Goal: Task Accomplishment & Management: Use online tool/utility

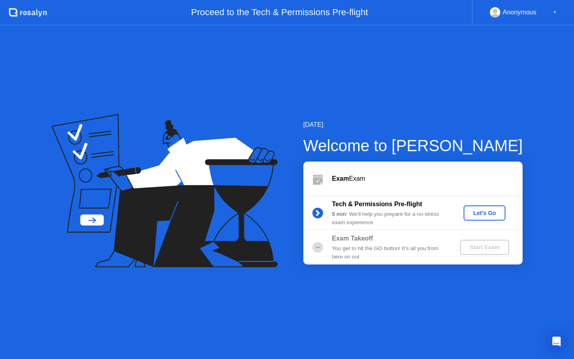
click at [474, 212] on div "Let's Go" at bounding box center [483, 213] width 35 height 6
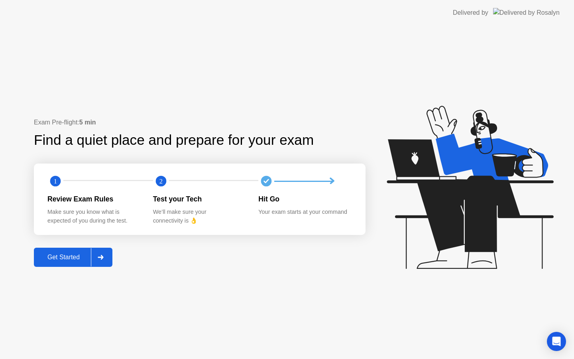
click at [55, 261] on div "Get Started" at bounding box center [63, 256] width 55 height 7
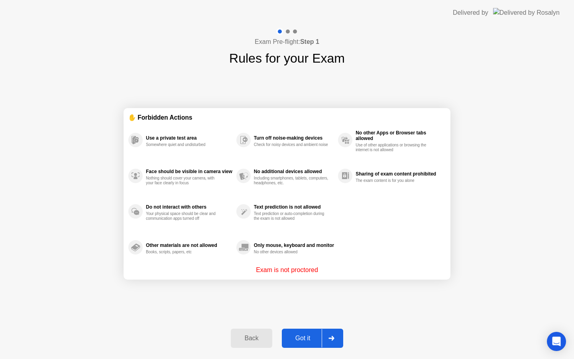
click at [294, 337] on div "Got it" at bounding box center [302, 337] width 37 height 7
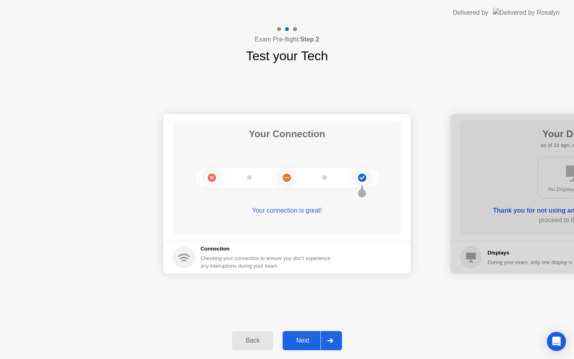
click at [294, 337] on div "Next" at bounding box center [302, 340] width 35 height 7
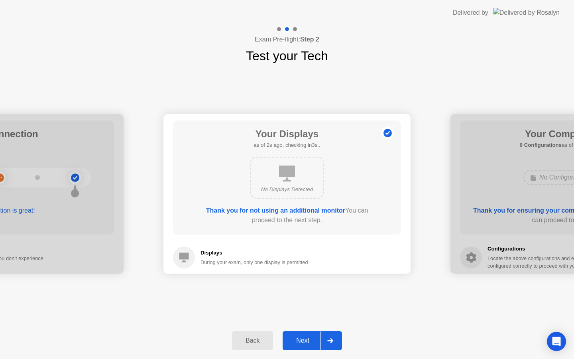
click at [296, 339] on div "Next" at bounding box center [302, 340] width 35 height 7
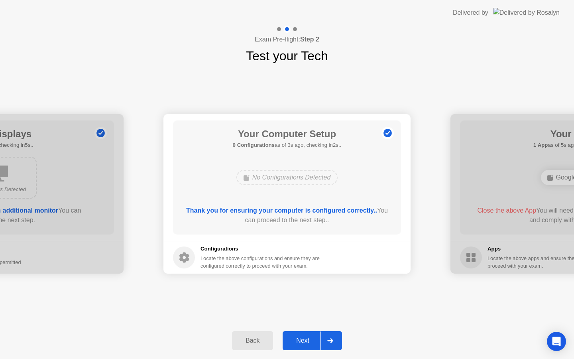
click at [296, 339] on div "Next" at bounding box center [302, 340] width 35 height 7
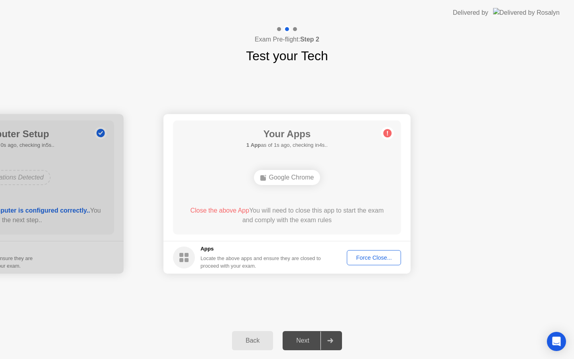
click at [362, 256] on div "Force Close..." at bounding box center [373, 257] width 49 height 6
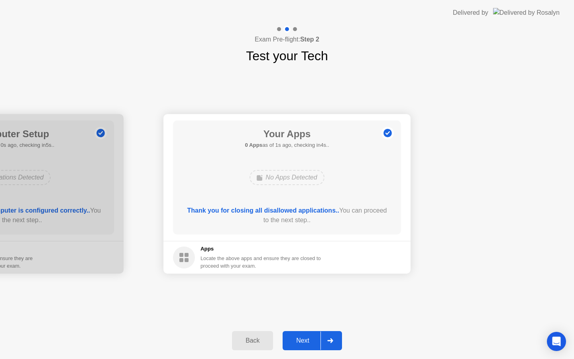
click at [302, 338] on div "Next" at bounding box center [302, 340] width 35 height 7
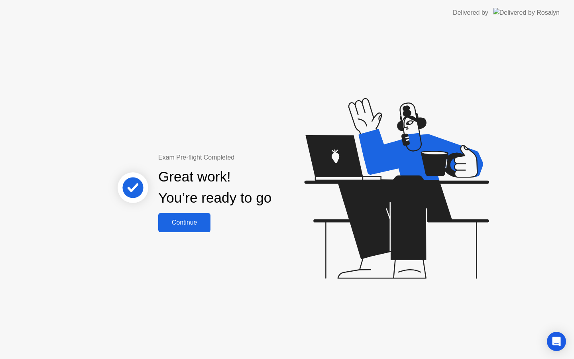
click at [178, 224] on div "Continue" at bounding box center [184, 222] width 47 height 7
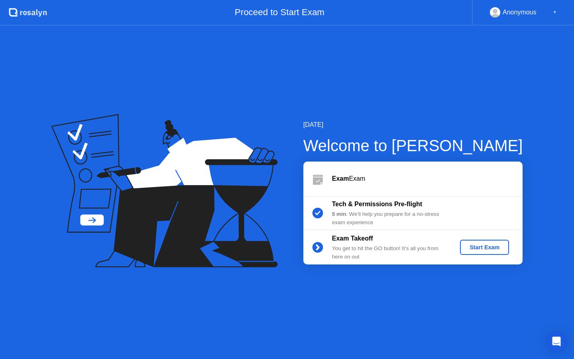
click at [483, 246] on div "Start Exam" at bounding box center [484, 247] width 43 height 6
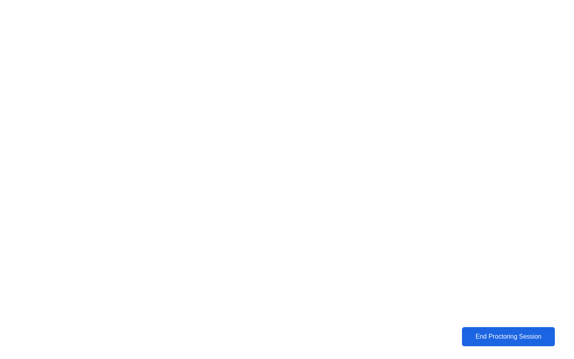
click at [478, 338] on div "End Proctoring Session" at bounding box center [508, 336] width 88 height 7
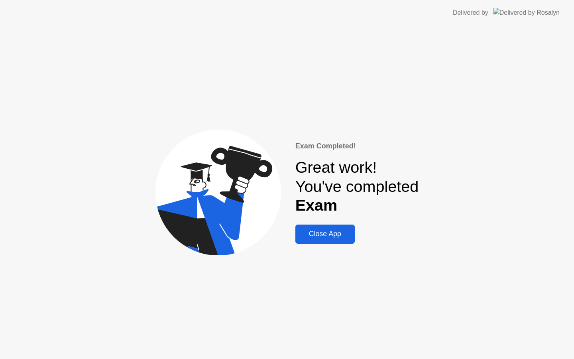
click at [314, 226] on button "Close App" at bounding box center [324, 233] width 59 height 19
